Goal: Task Accomplishment & Management: Use online tool/utility

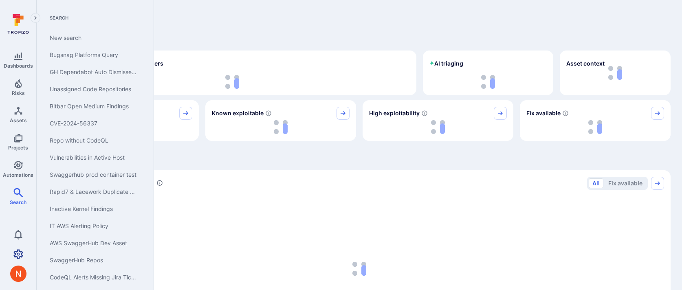
click at [15, 254] on icon "Settings" at bounding box center [18, 253] width 10 height 9
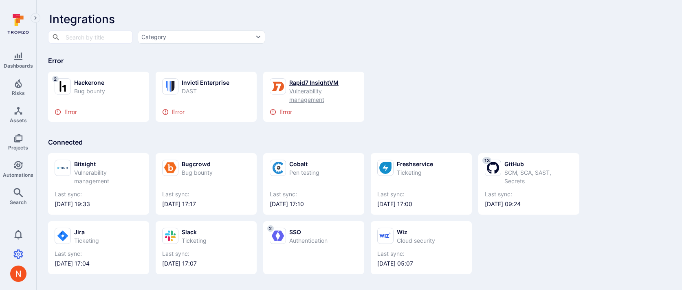
click at [311, 88] on div "Vulnerability management" at bounding box center [323, 95] width 68 height 17
click at [216, 88] on div "DAST" at bounding box center [206, 91] width 48 height 9
click at [86, 94] on div "Bug bounty" at bounding box center [89, 91] width 31 height 9
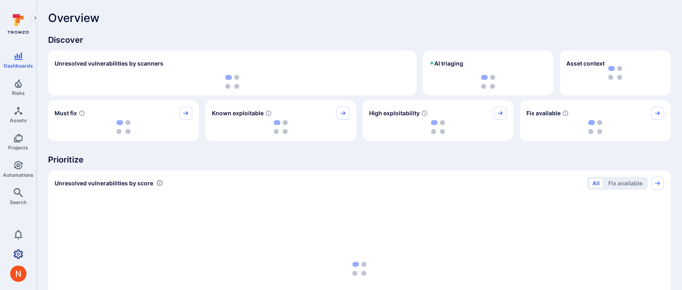
click at [24, 247] on link "Settings" at bounding box center [18, 254] width 36 height 16
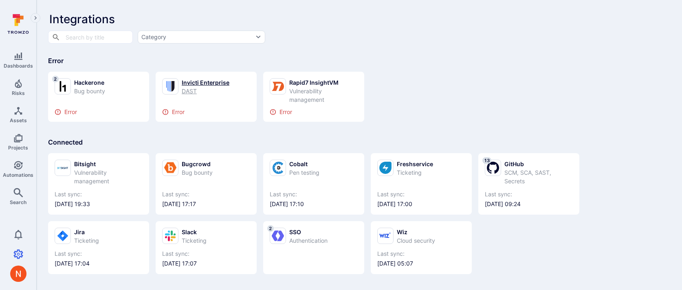
click at [195, 83] on div "Invicti Enterprise" at bounding box center [206, 82] width 48 height 9
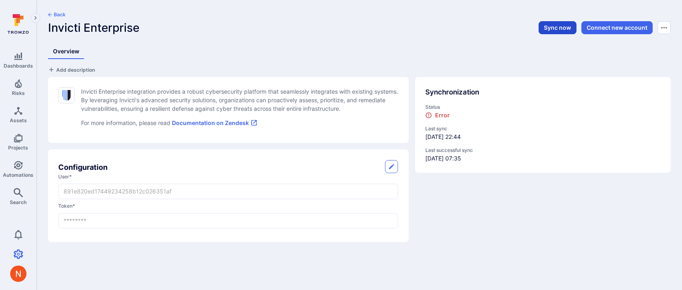
click at [545, 27] on button "Sync now" at bounding box center [558, 27] width 38 height 13
click at [54, 15] on button "Back" at bounding box center [57, 14] width 18 height 7
